Goal: Information Seeking & Learning: Learn about a topic

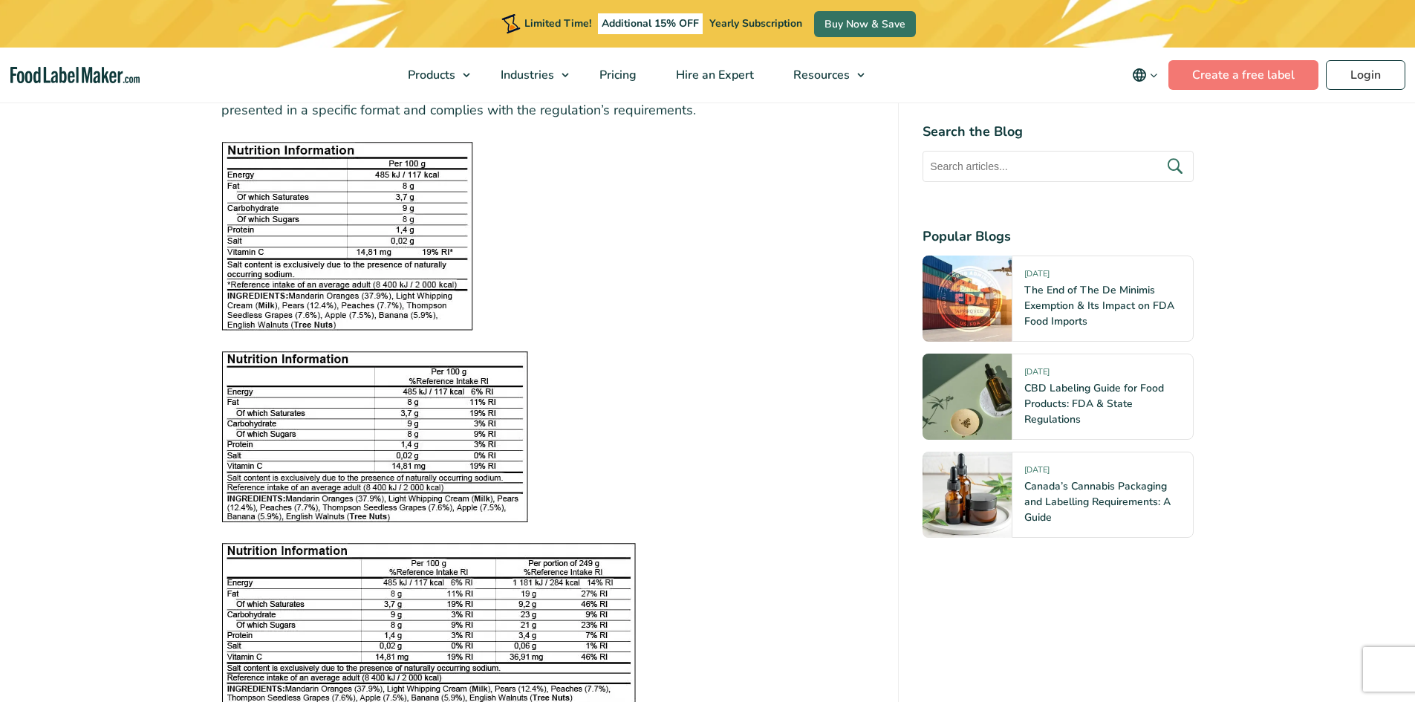
scroll to position [1783, 0]
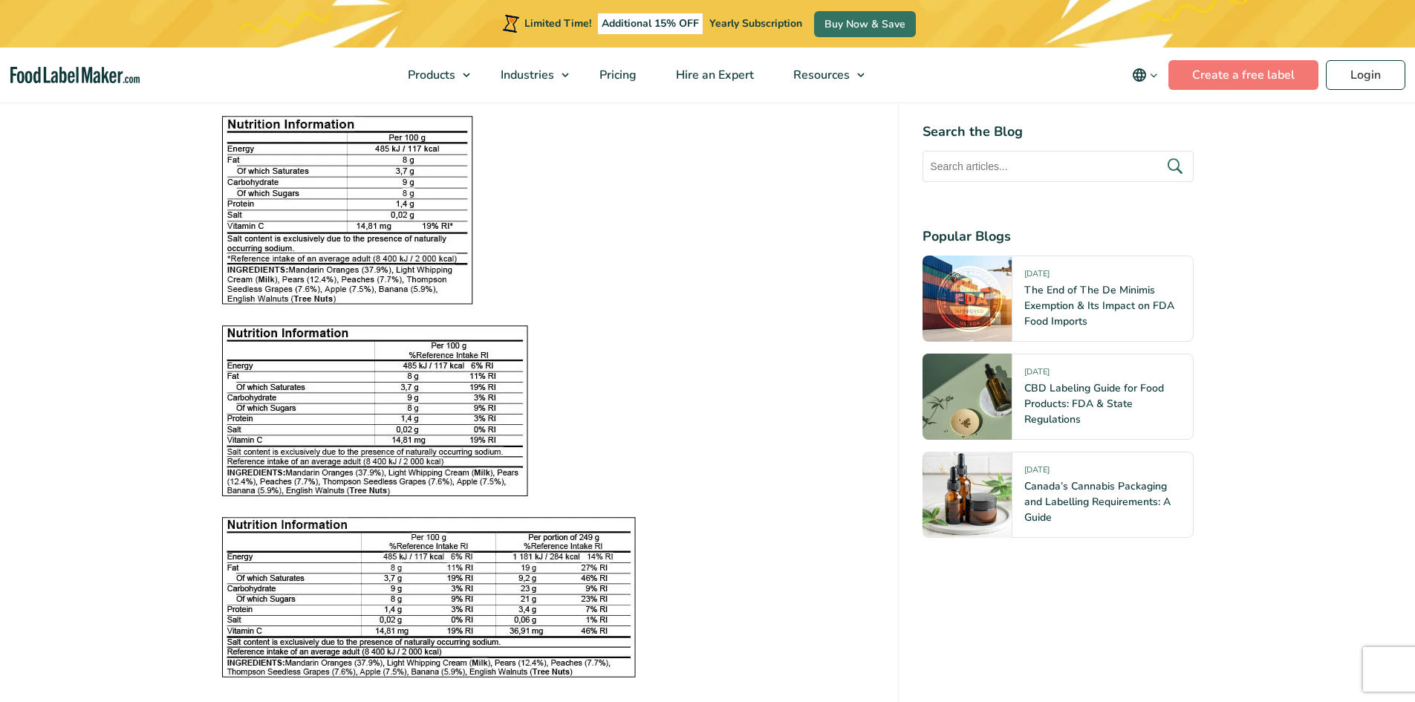
click at [446, 348] on img at bounding box center [374, 410] width 307 height 171
click at [356, 364] on img at bounding box center [374, 410] width 307 height 171
click at [356, 363] on img at bounding box center [374, 410] width 307 height 171
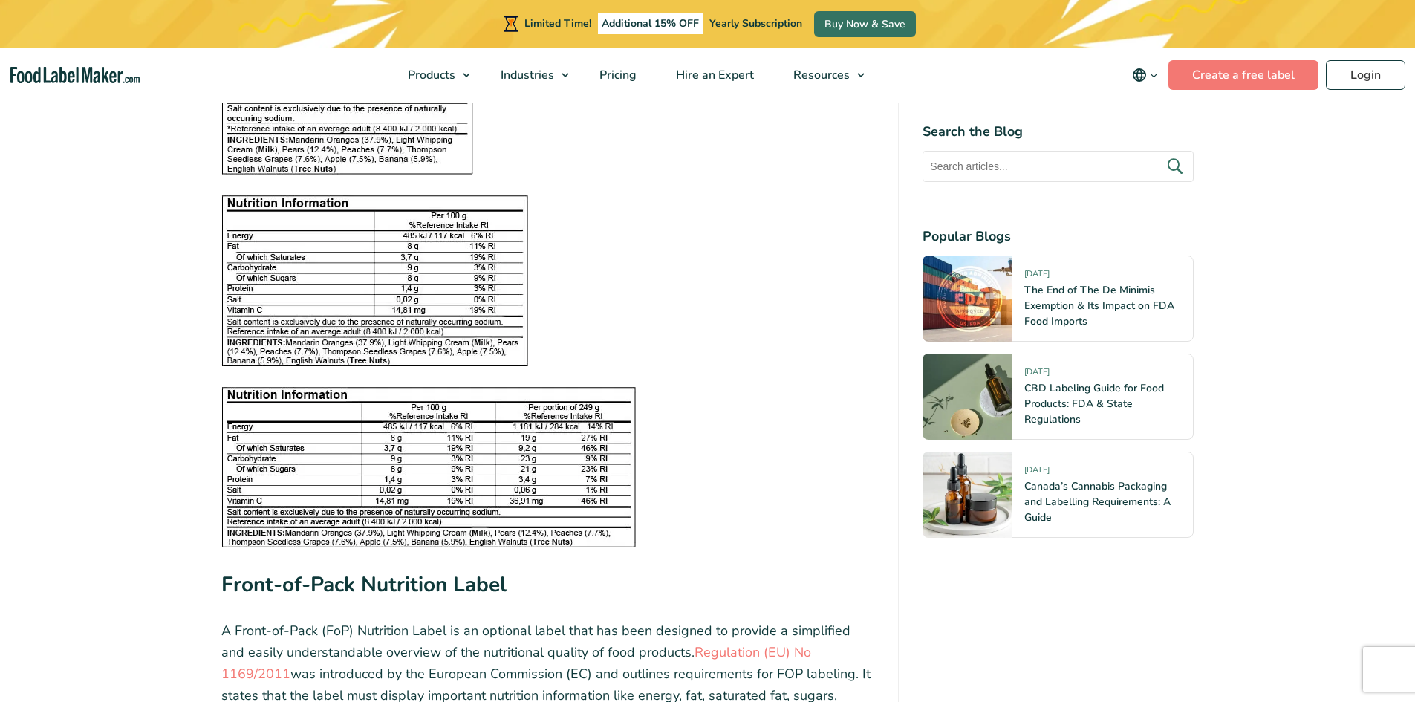
scroll to position [1932, 0]
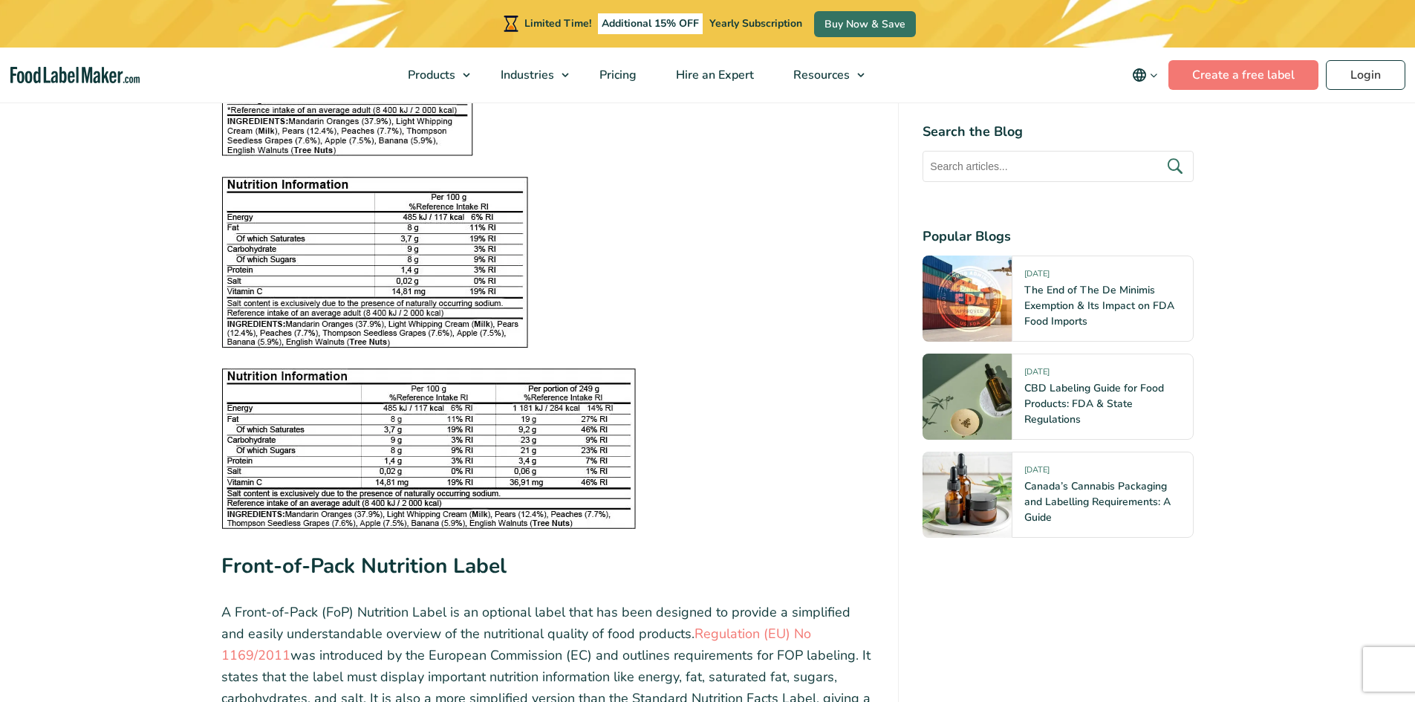
click at [383, 299] on img at bounding box center [374, 262] width 307 height 171
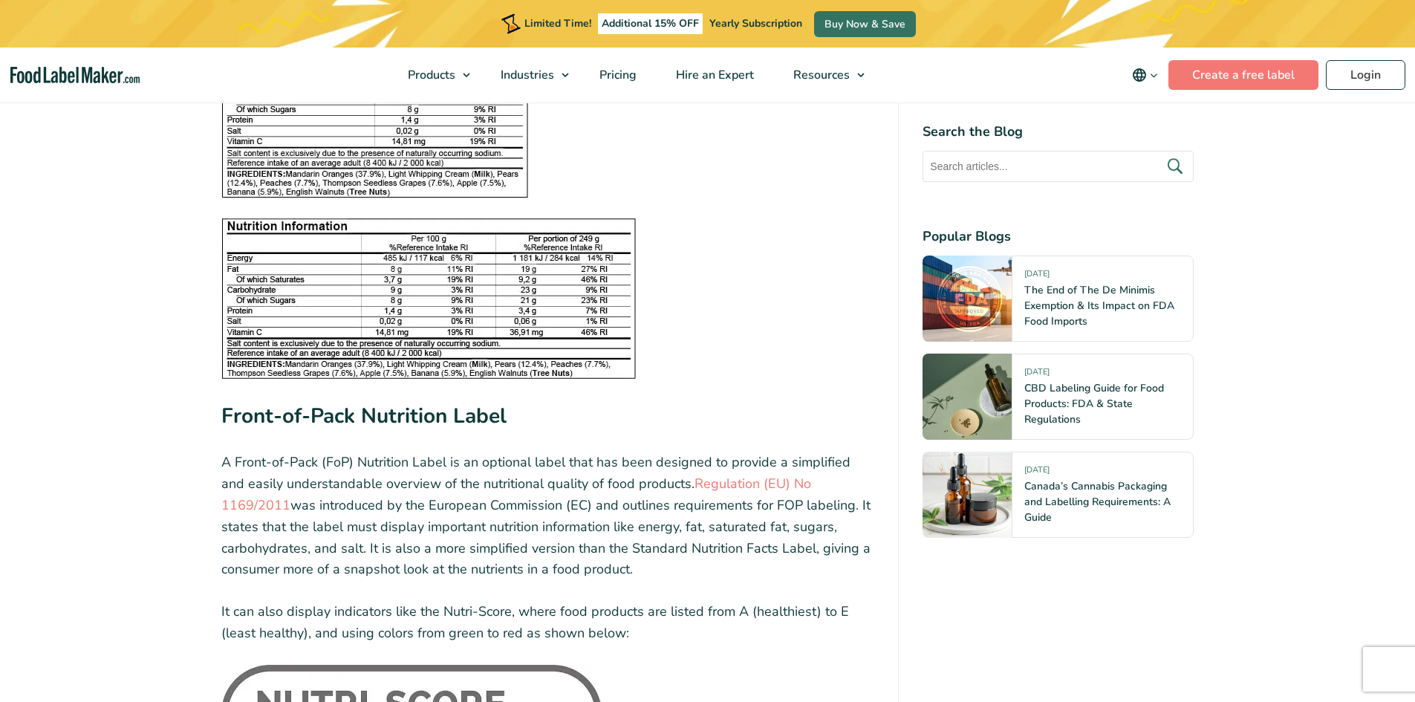
scroll to position [2080, 0]
click at [406, 306] on img at bounding box center [428, 300] width 415 height 161
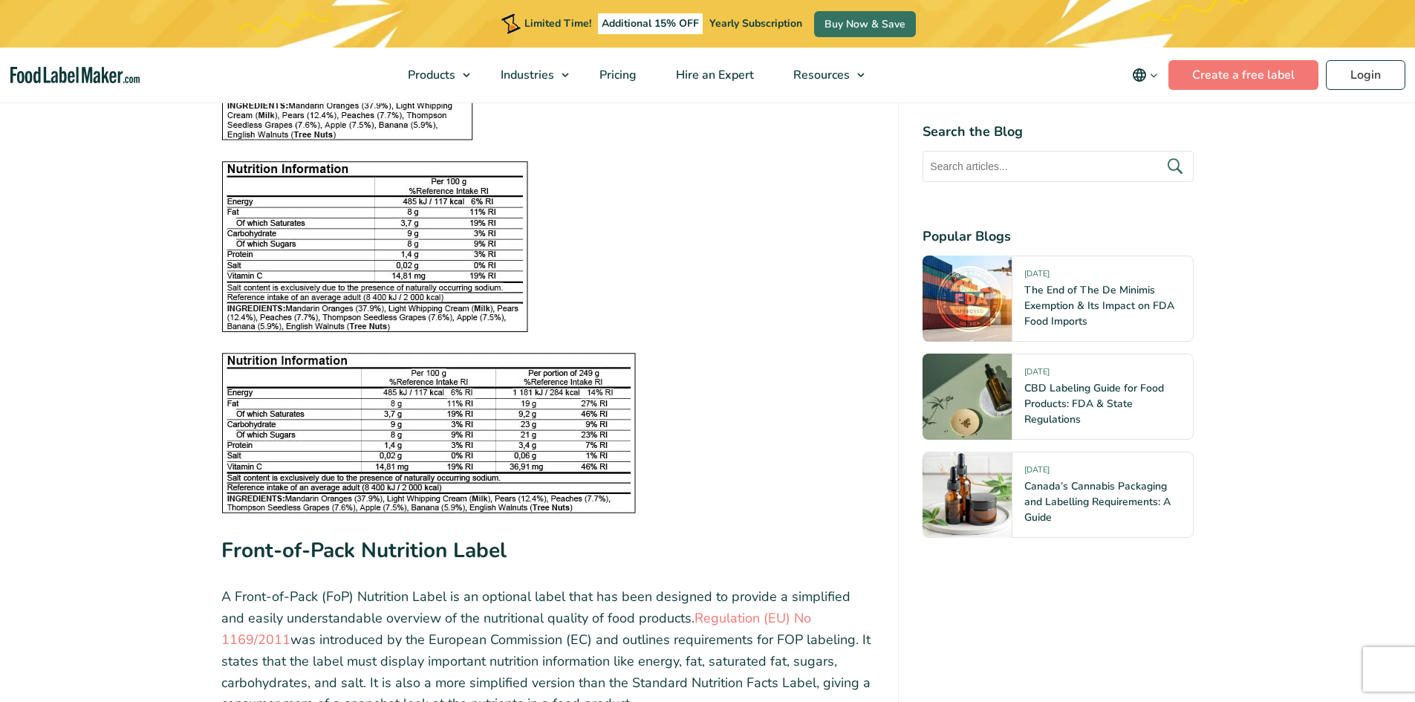
scroll to position [1857, 0]
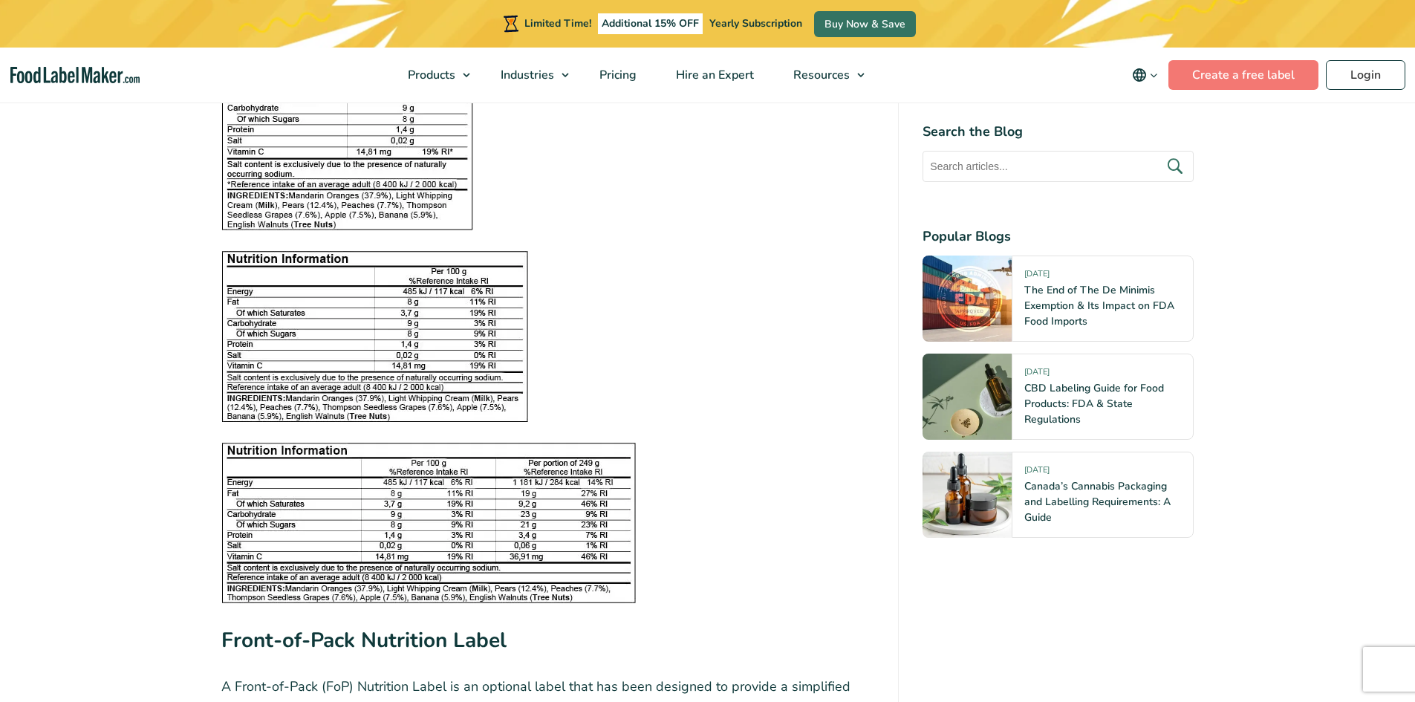
click at [379, 310] on img at bounding box center [374, 336] width 307 height 171
click at [324, 289] on img at bounding box center [374, 336] width 307 height 171
click at [324, 288] on img at bounding box center [374, 336] width 307 height 171
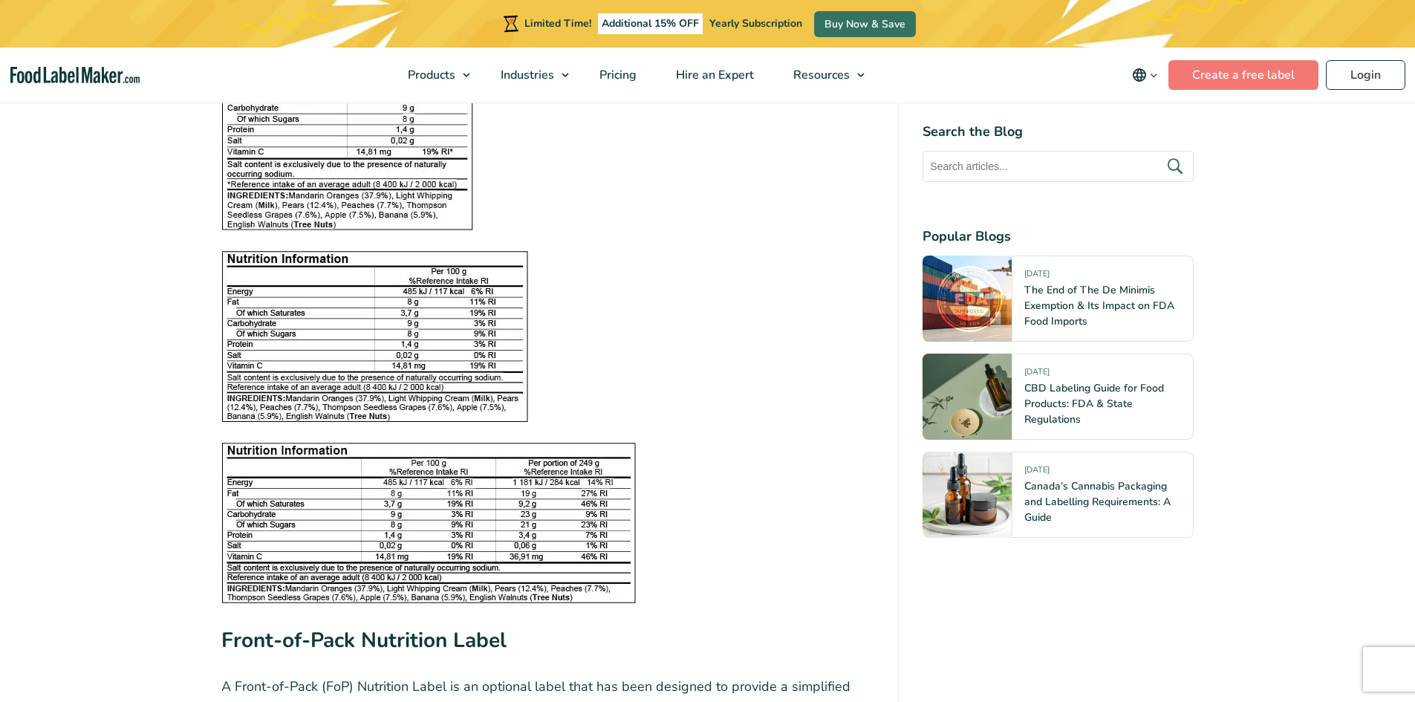
click at [273, 288] on img at bounding box center [374, 336] width 307 height 171
click at [273, 285] on img at bounding box center [374, 336] width 307 height 171
click at [275, 285] on img at bounding box center [374, 336] width 307 height 171
click at [282, 297] on img at bounding box center [374, 336] width 307 height 171
click at [285, 301] on img at bounding box center [374, 336] width 307 height 171
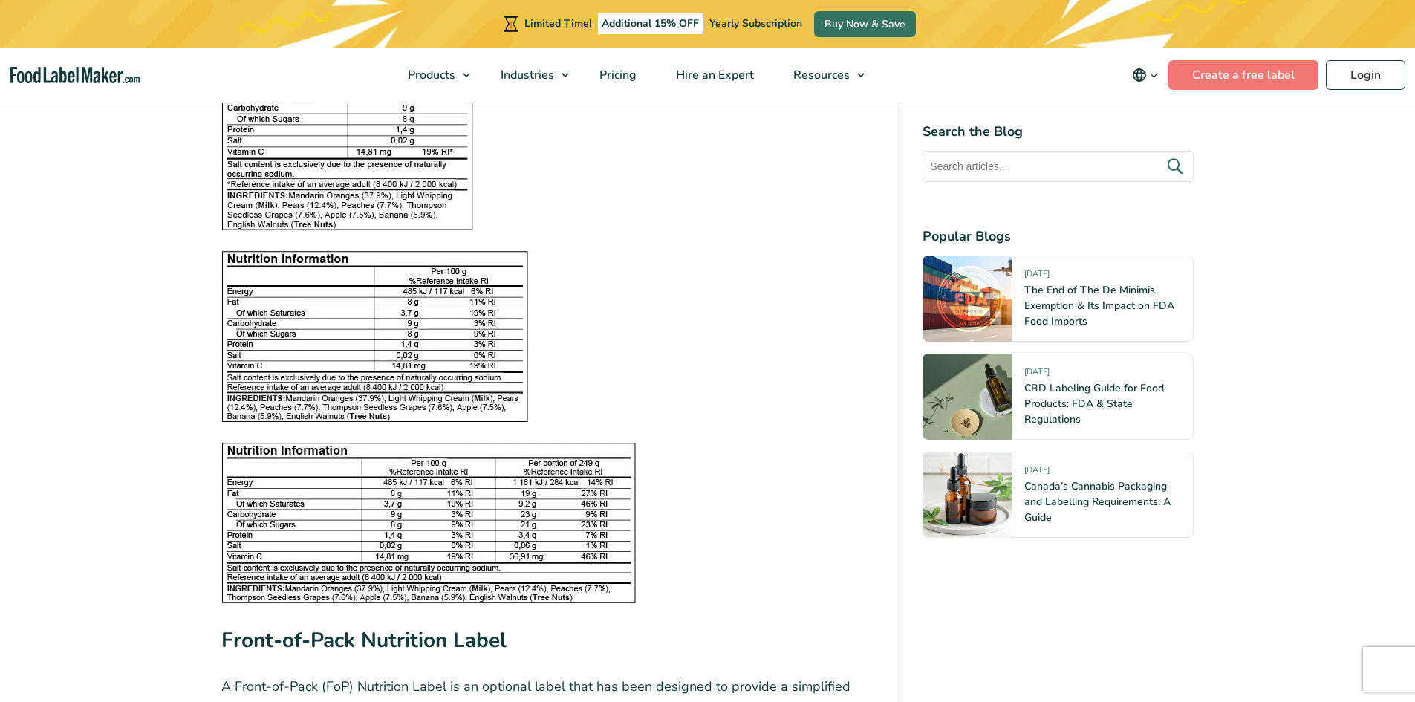
click at [285, 301] on img at bounding box center [374, 336] width 307 height 171
click at [262, 279] on img at bounding box center [374, 336] width 307 height 171
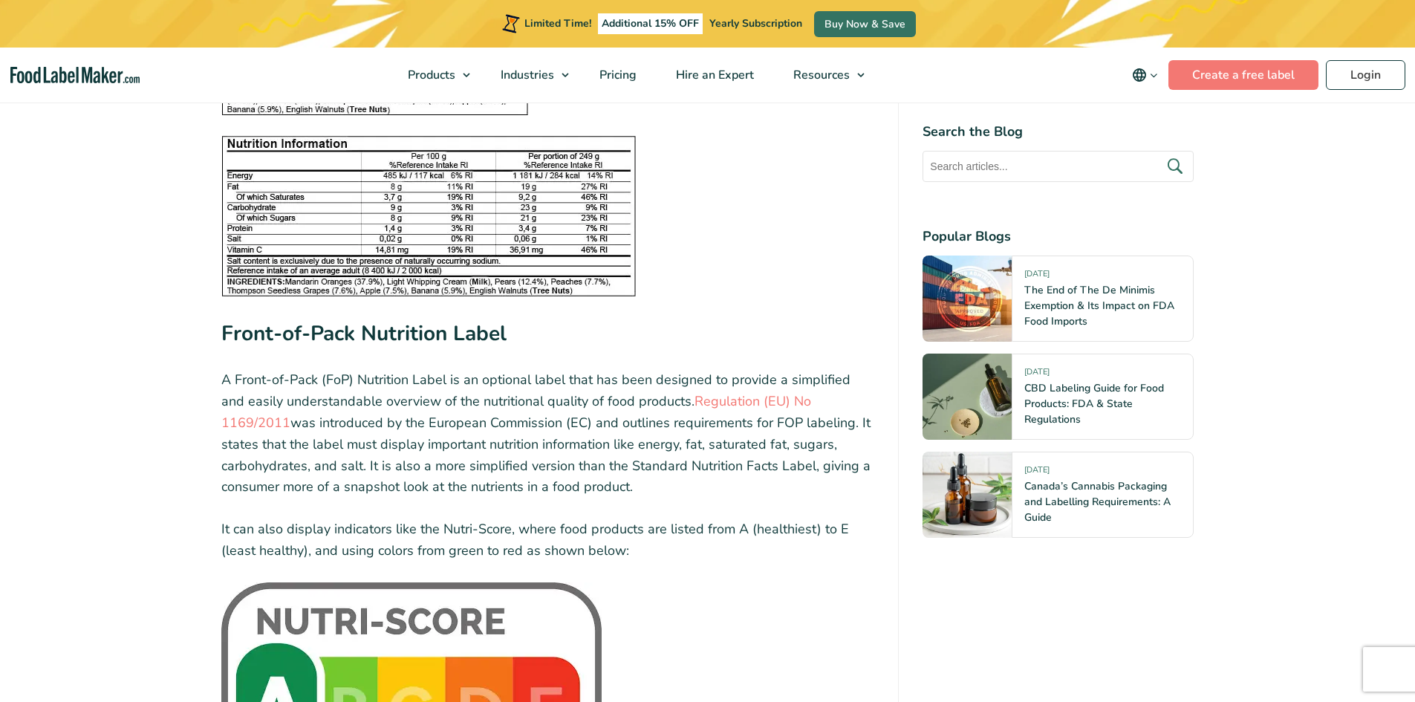
scroll to position [2303, 0]
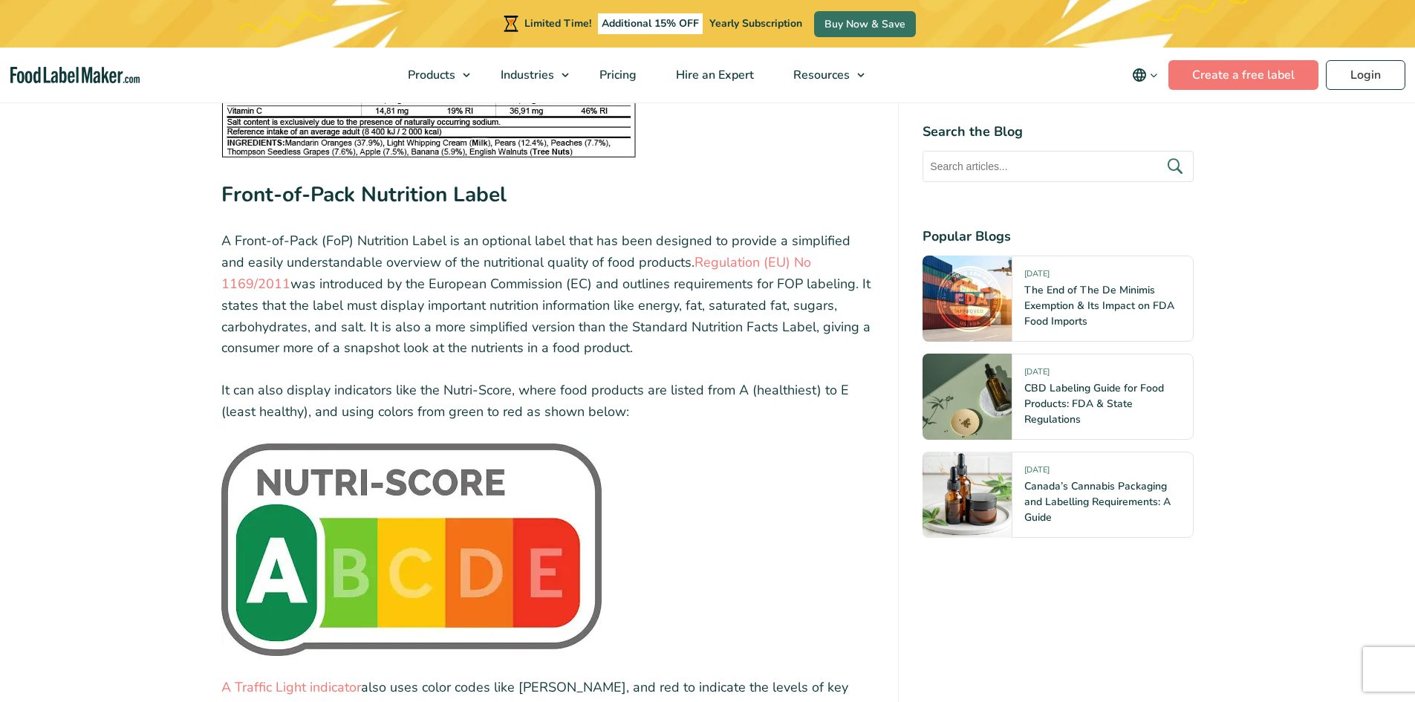
click at [433, 483] on img at bounding box center [411, 550] width 380 height 212
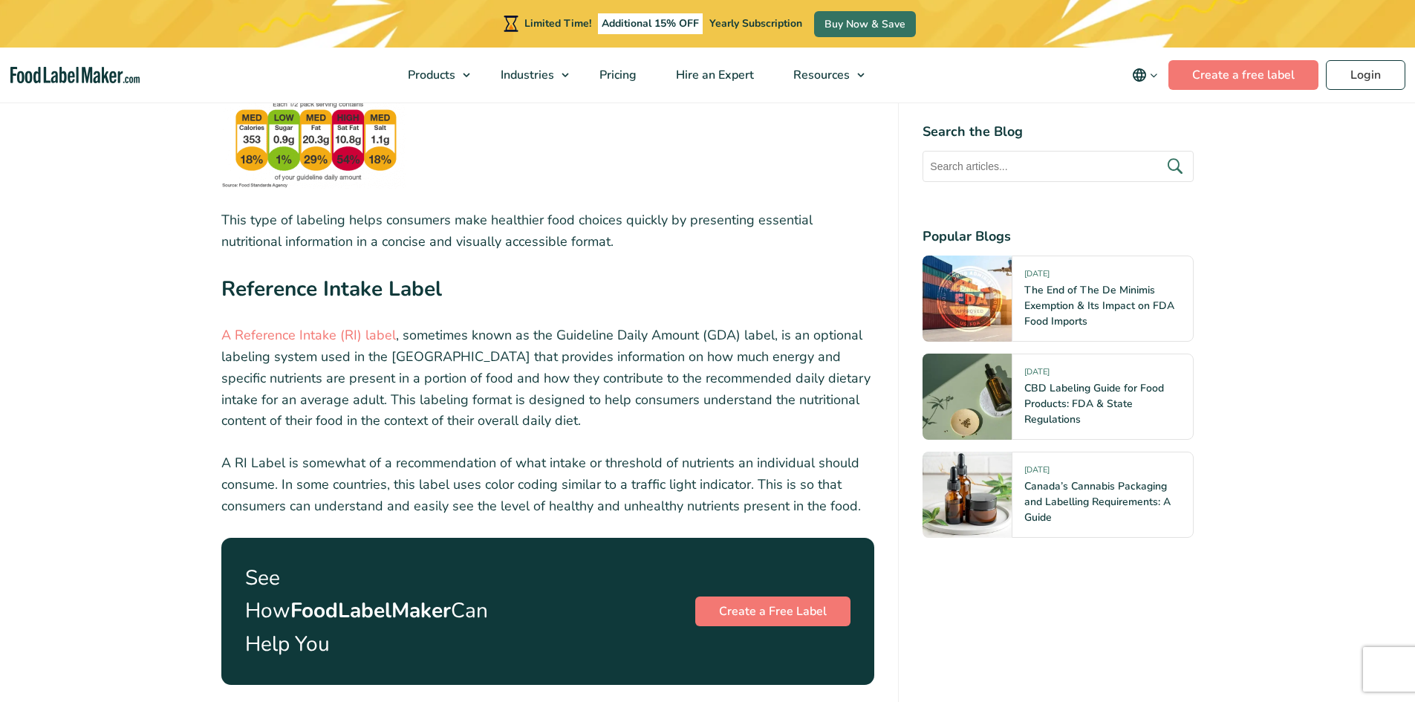
scroll to position [2972, 0]
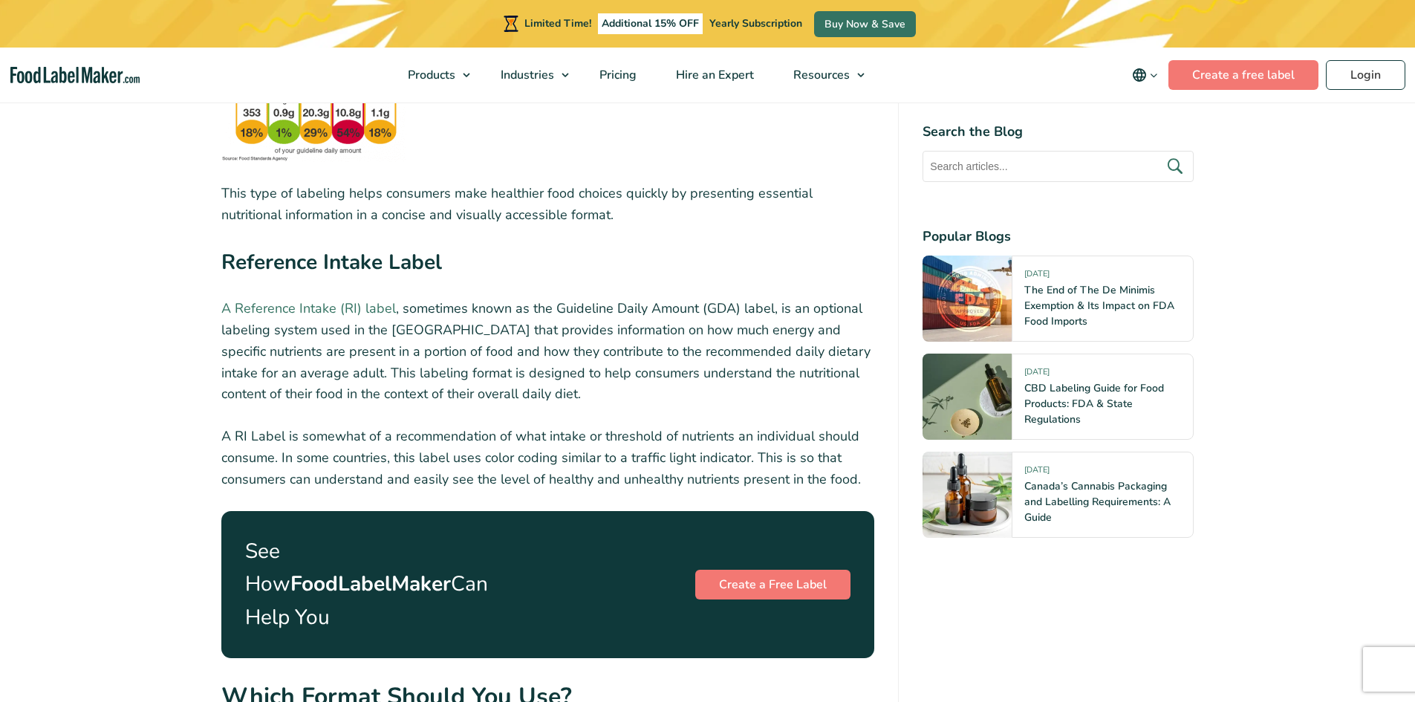
click at [300, 306] on link "A Reference Intake (RI) label" at bounding box center [308, 308] width 175 height 18
